Goal: Find specific page/section: Find specific page/section

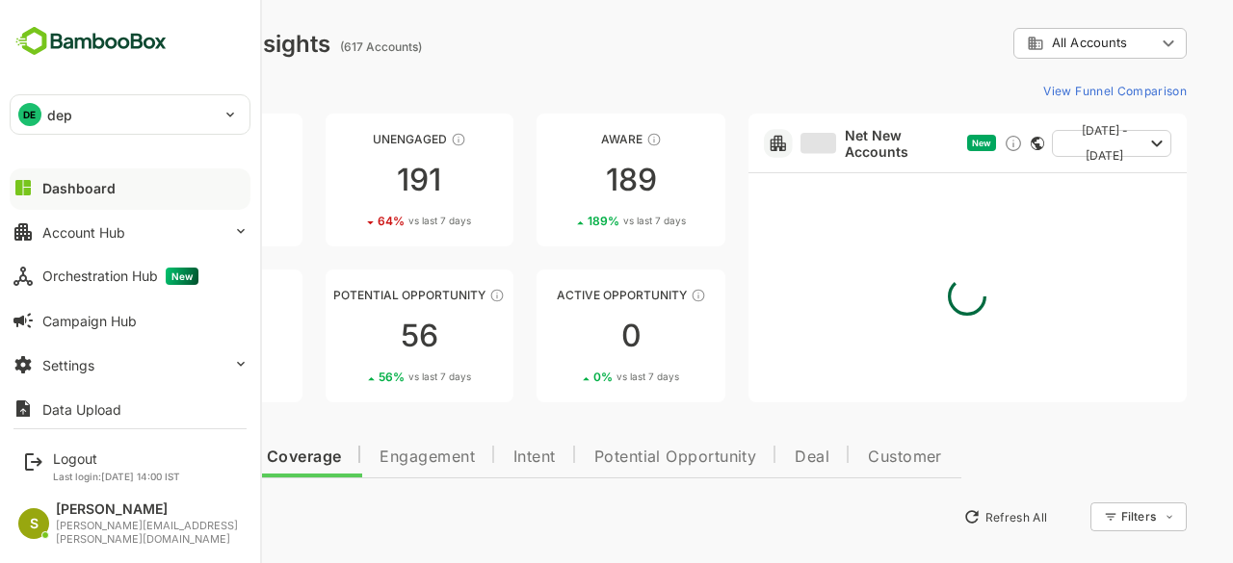
click at [59, 115] on p "dep" at bounding box center [59, 115] width 25 height 20
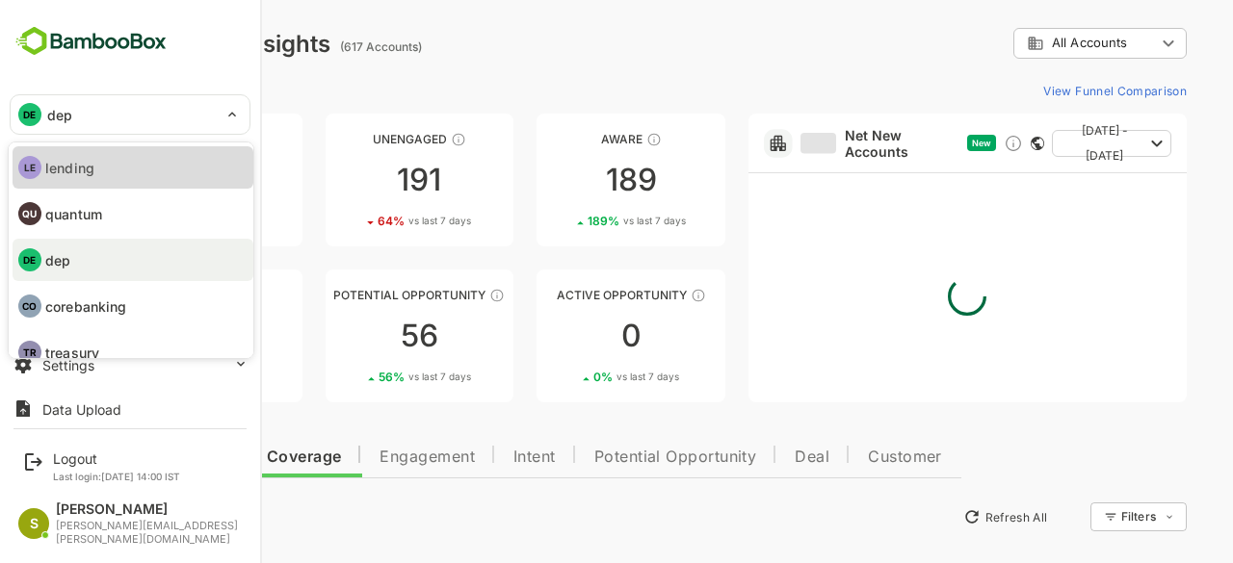
click at [138, 165] on li "LE lending" at bounding box center [133, 167] width 241 height 42
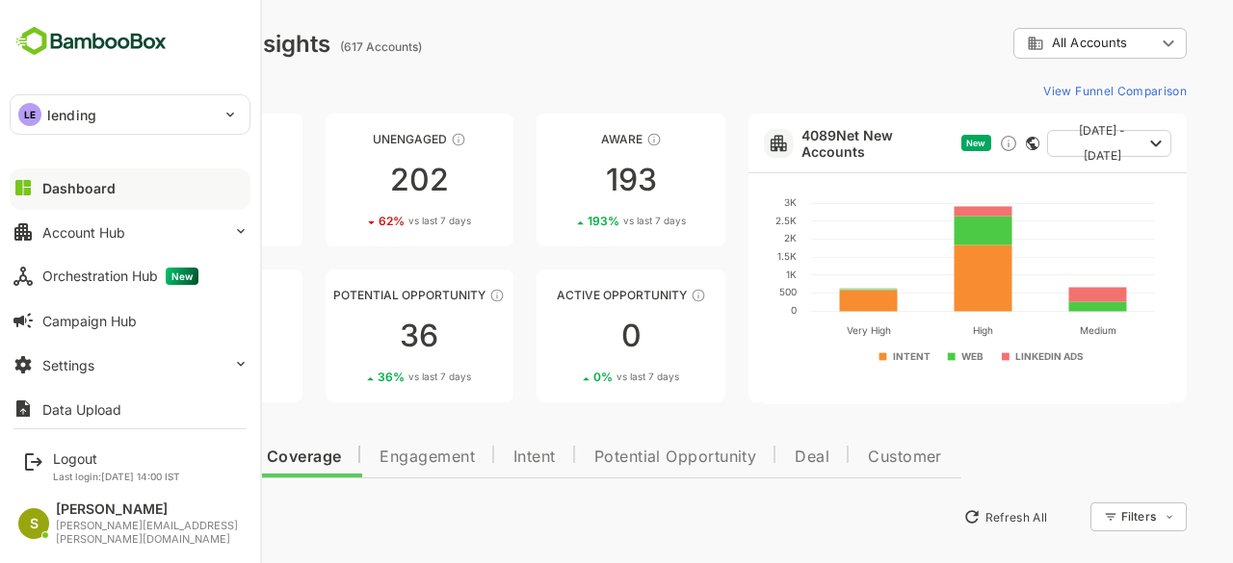
click at [47, 114] on p "lending" at bounding box center [71, 115] width 49 height 20
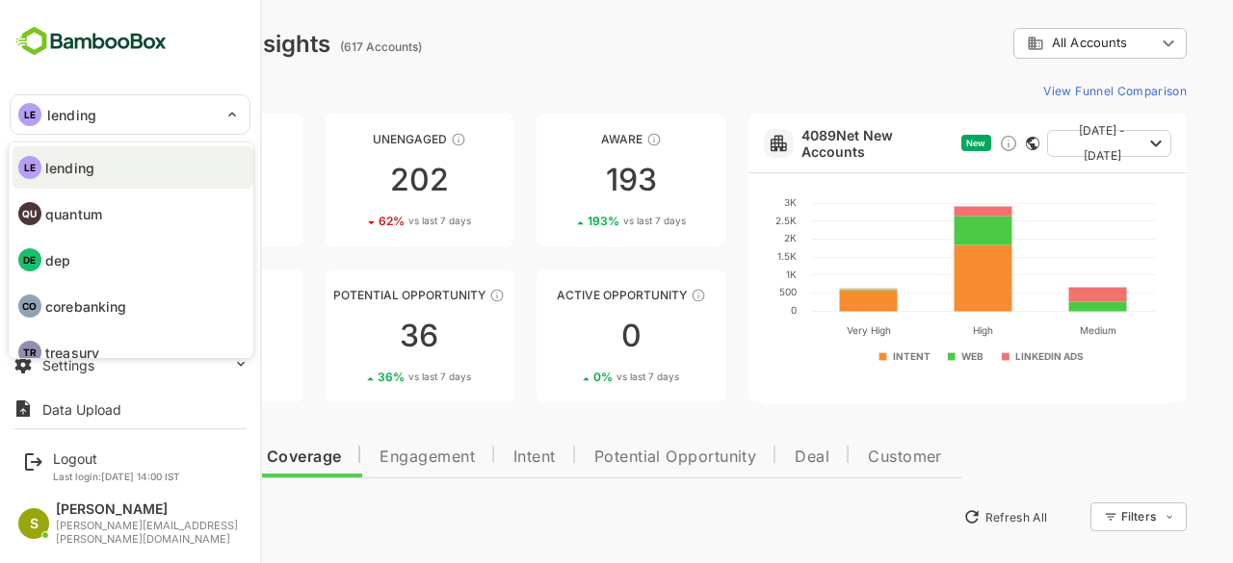
click at [143, 267] on li "DE dep" at bounding box center [133, 260] width 241 height 42
type input "***"
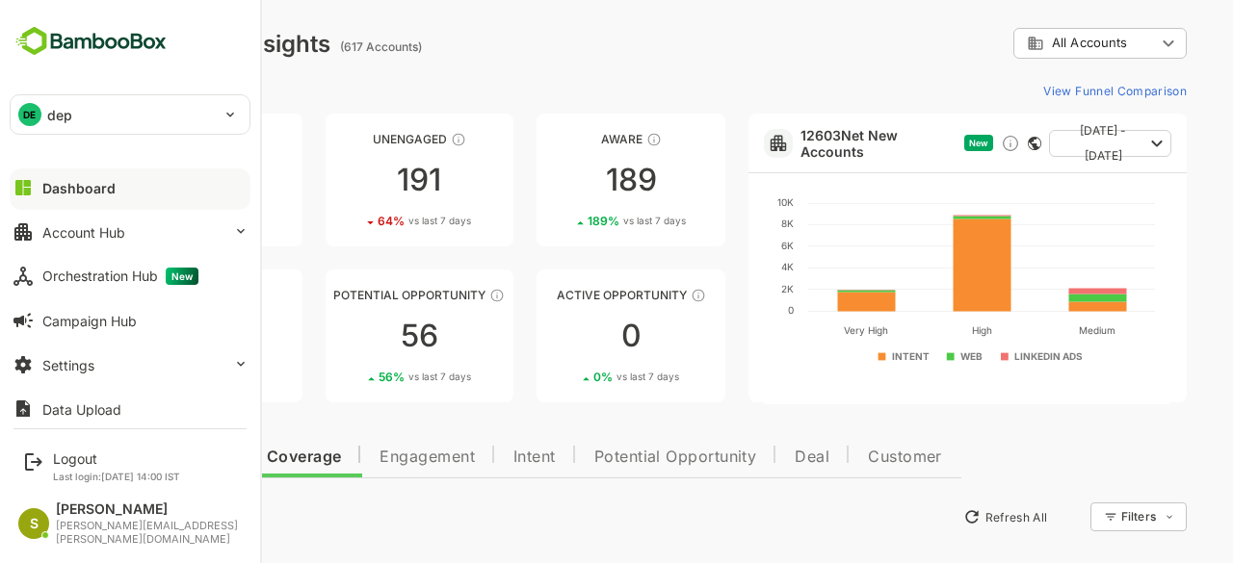
click at [186, 122] on div "DE dep" at bounding box center [119, 114] width 216 height 39
